Goal: Check status: Check status

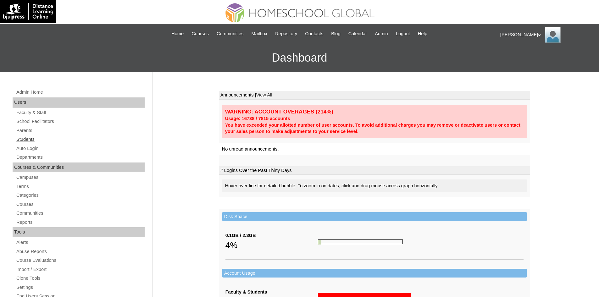
click at [29, 142] on link "Students" at bounding box center [80, 139] width 129 height 8
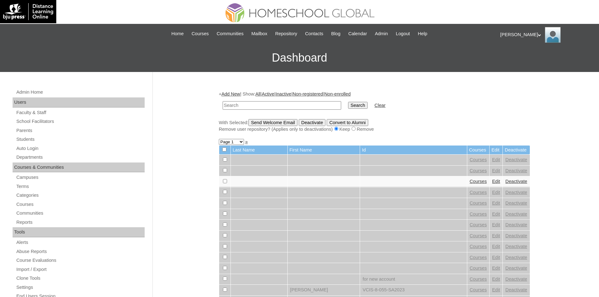
click at [242, 107] on input "text" at bounding box center [282, 105] width 118 height 8
paste input "MHS00201-TECHPH2025"
type input "MHS00201-TECHPH2025"
click at [348, 107] on input "Search" at bounding box center [357, 105] width 19 height 7
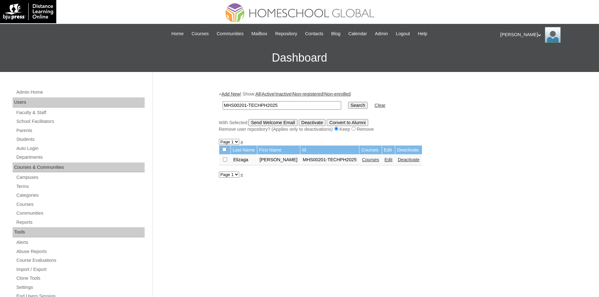
click at [362, 158] on link "Courses" at bounding box center [370, 159] width 17 height 5
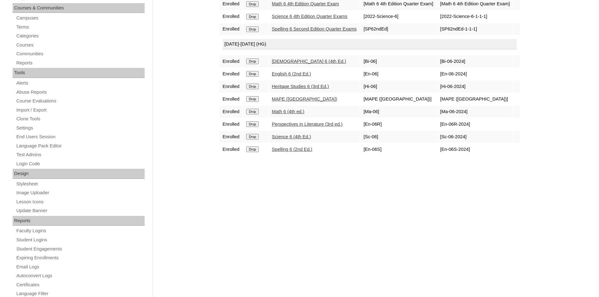
scroll to position [126, 0]
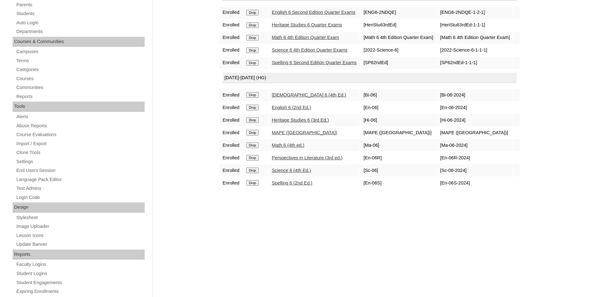
click at [295, 97] on link "Bible 6 (4th Ed.)" at bounding box center [309, 94] width 74 height 5
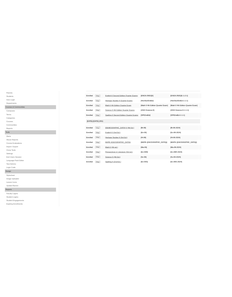
scroll to position [133, 0]
